Goal: Task Accomplishment & Management: Use online tool/utility

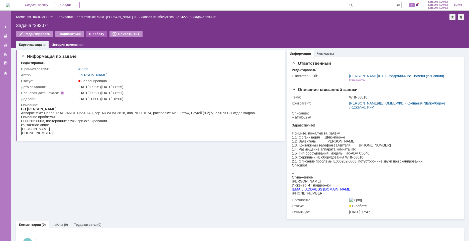
click at [87, 34] on div "В работу" at bounding box center [96, 34] width 21 height 6
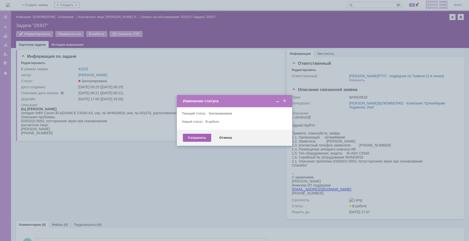
click at [203, 139] on div "Сохранить" at bounding box center [197, 138] width 28 height 8
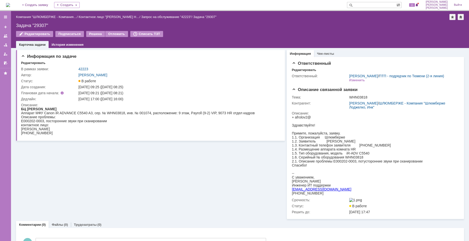
click at [39, 26] on div "Задача "29307"" at bounding box center [240, 25] width 448 height 5
click at [116, 113] on div "Аппарат МФУ Canon iR ADVANCE C5540 A3, сер. № WHN03818, инв. № 001074, располож…" at bounding box center [138, 113] width 234 height 4
copy div "WHN03818"
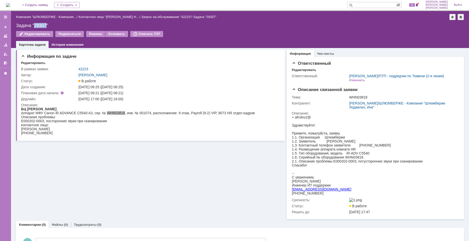
click at [41, 25] on div "Задача "29307"" at bounding box center [240, 25] width 448 height 5
click at [135, 119] on div "E000202-0003, посторонние звуки при сканировании" at bounding box center [138, 121] width 234 height 4
drag, startPoint x: 22, startPoint y: 122, endPoint x: 40, endPoint y: 122, distance: 18.0
click at [22, 120] on div "E000202-0003, посторонние звуки при сканировании" at bounding box center [138, 121] width 234 height 4
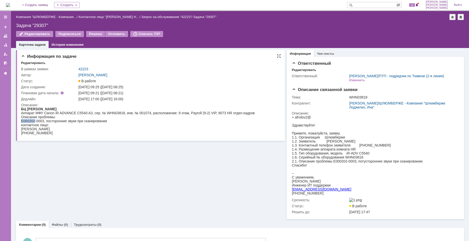
click at [22, 120] on div "E000202-0003, посторонние звуки при сканировании" at bounding box center [138, 121] width 234 height 4
click at [31, 124] on div "контактное лицо:" at bounding box center [138, 125] width 234 height 4
drag, startPoint x: 22, startPoint y: 121, endPoint x: 44, endPoint y: 122, distance: 22.1
click at [44, 122] on div "E000202-0003, посторонние звуки при сканировании" at bounding box center [138, 121] width 234 height 4
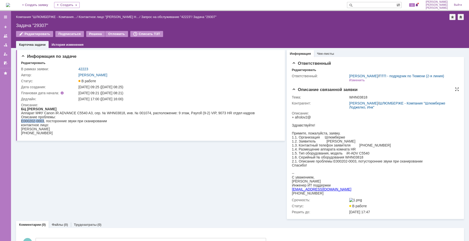
copy div "E000202-0003"
click at [62, 121] on div "E000202-0003, посторонние звуки при сканировании" at bounding box center [138, 121] width 234 height 4
drag, startPoint x: 110, startPoint y: 122, endPoint x: 46, endPoint y: 121, distance: 64.3
click at [46, 121] on div "E000202-0003, посторонние звуки при сканировании" at bounding box center [138, 121] width 234 height 4
copy div "посторонние звуки при сканировании"
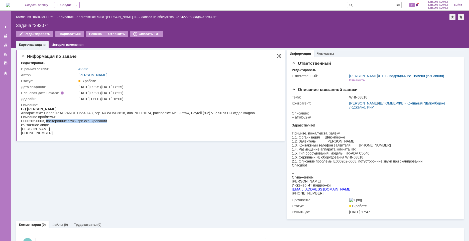
drag, startPoint x: 126, startPoint y: 123, endPoint x: 123, endPoint y: 121, distance: 3.2
click at [126, 123] on div "контактное лицо:" at bounding box center [138, 125] width 234 height 4
drag, startPoint x: 108, startPoint y: 100, endPoint x: 135, endPoint y: 100, distance: 26.8
click at [135, 100] on div "[DATE] 17:00 ([DATE] 16:00)" at bounding box center [177, 99] width 198 height 4
copy div "[DATE] 16:00"
